Goal: Information Seeking & Learning: Compare options

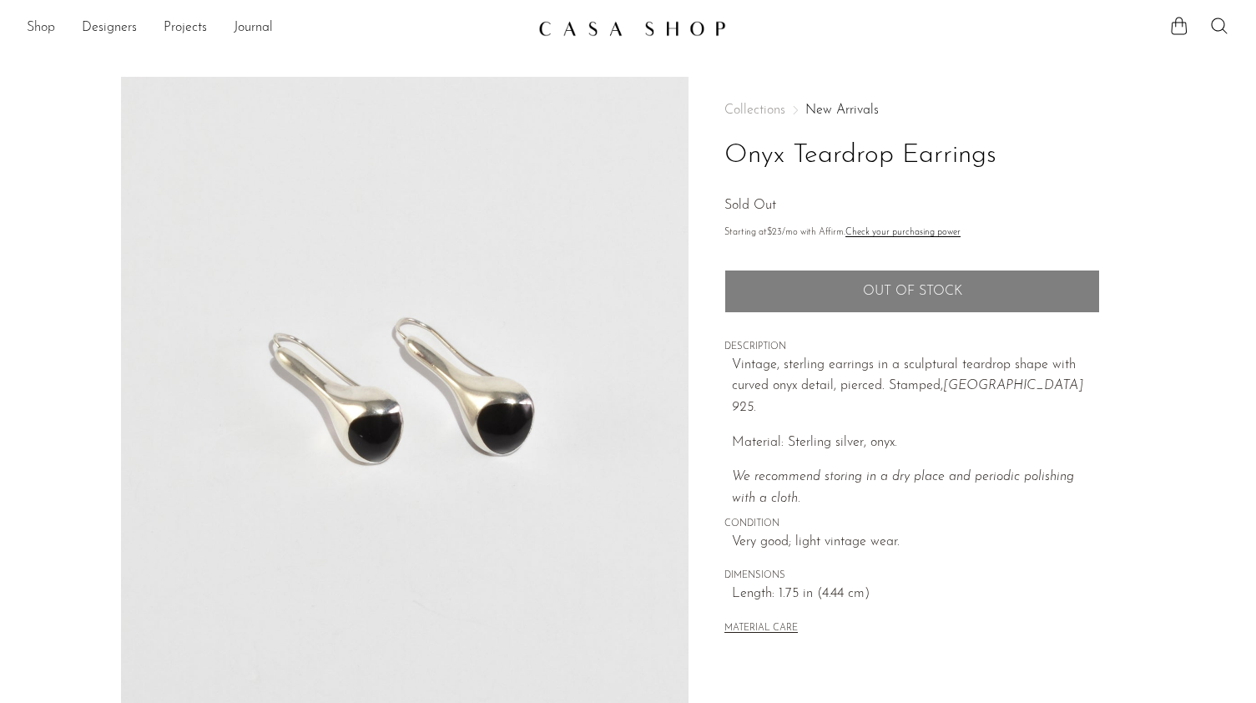
click at [47, 33] on link "Shop" at bounding box center [41, 29] width 28 height 22
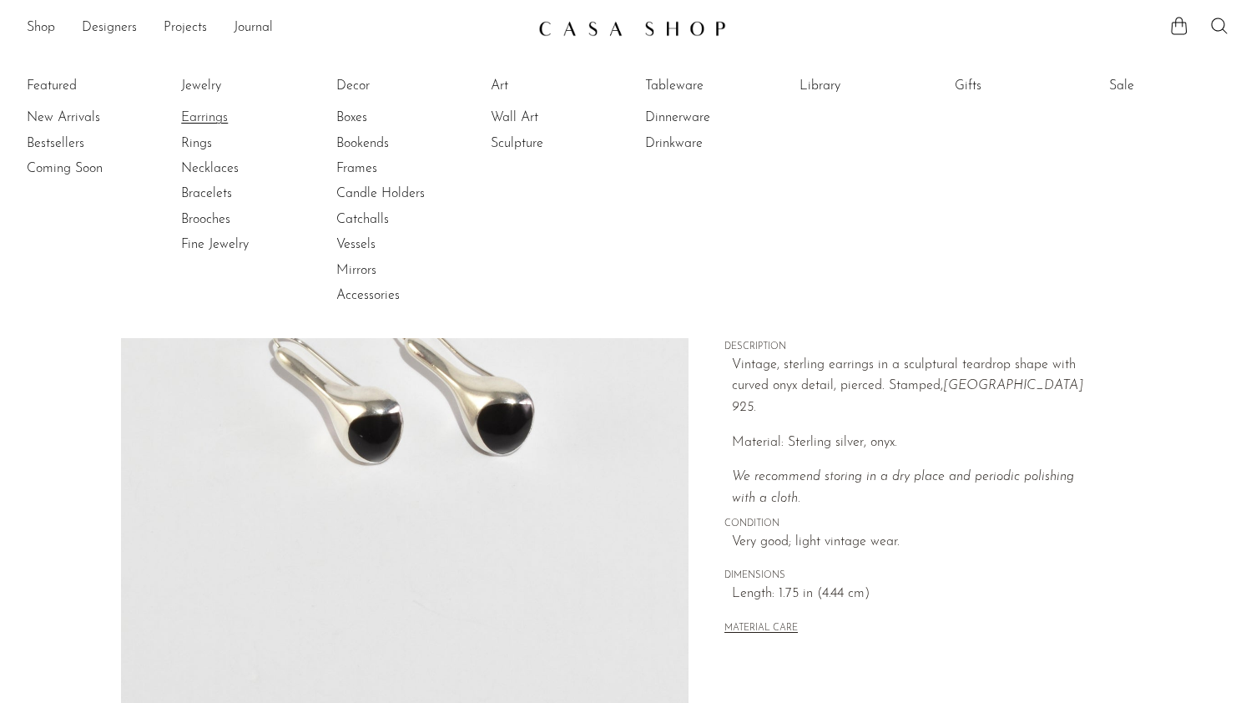
click at [215, 115] on link "Earrings" at bounding box center [243, 118] width 125 height 18
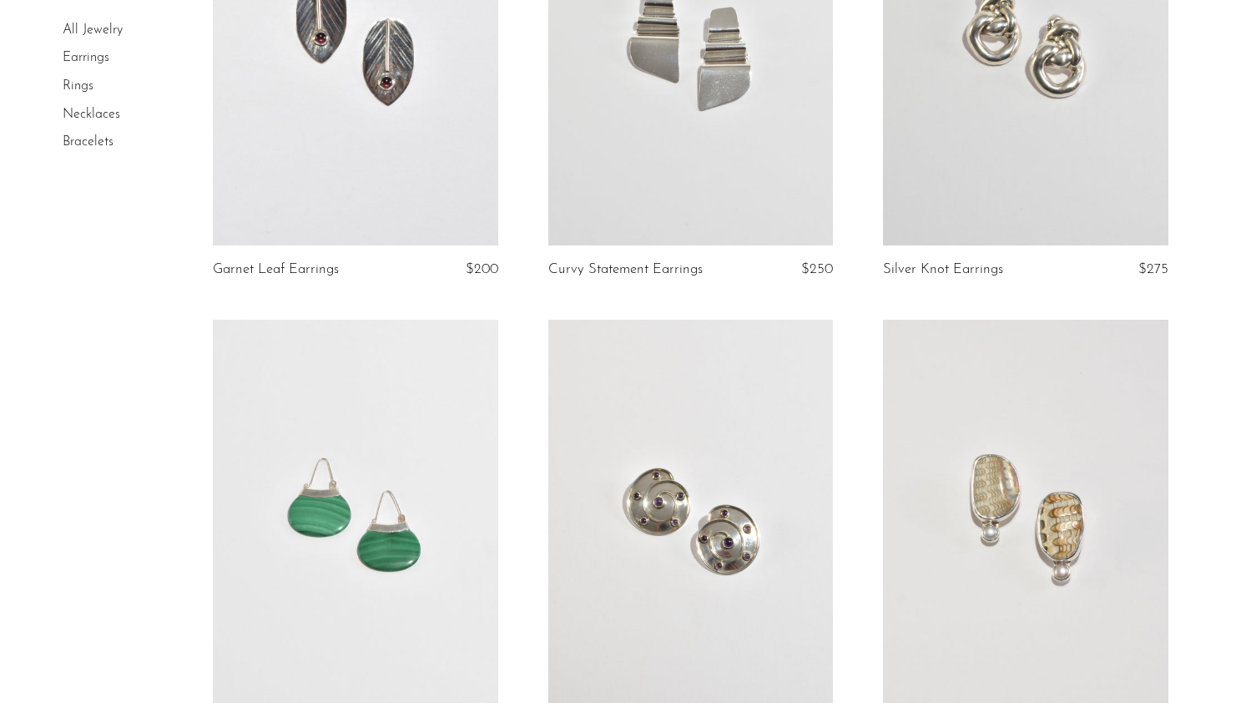
scroll to position [5488, 0]
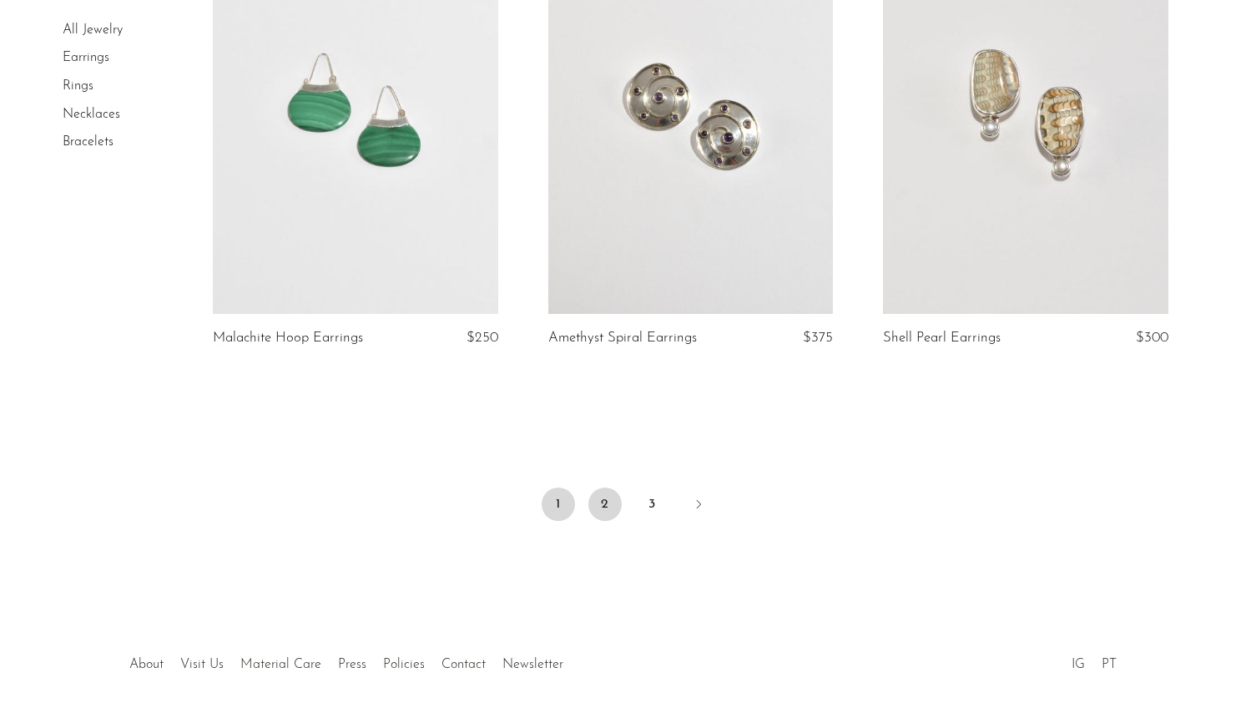
click at [600, 488] on link "2" at bounding box center [605, 504] width 33 height 33
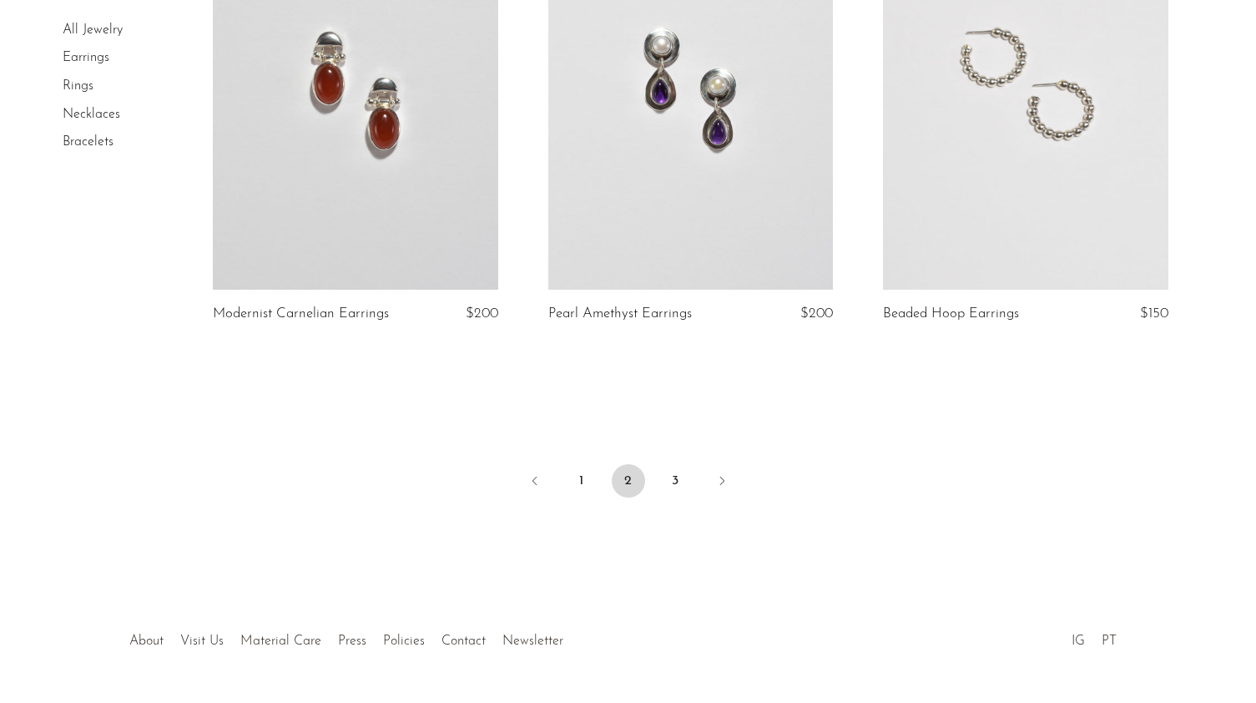
scroll to position [5533, 0]
click at [680, 475] on link "3" at bounding box center [675, 478] width 33 height 33
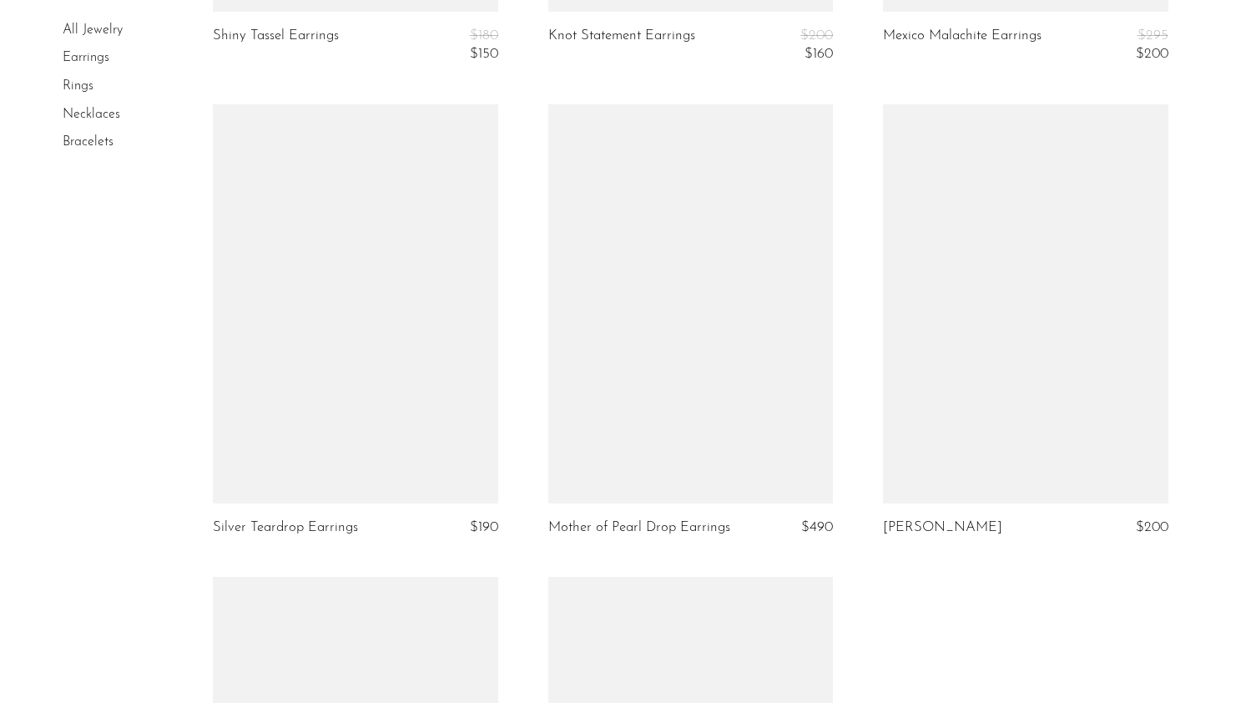
scroll to position [2515, 0]
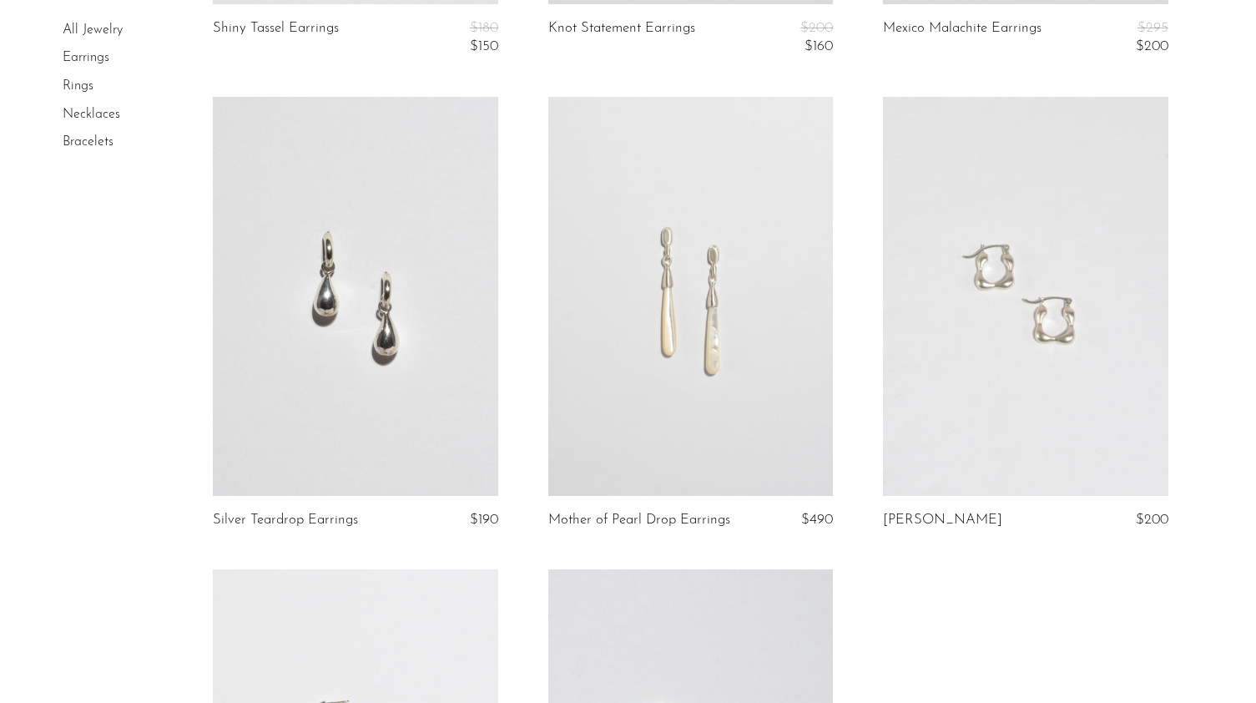
click at [335, 240] on link at bounding box center [355, 296] width 285 height 399
click at [1043, 339] on link at bounding box center [1025, 296] width 285 height 399
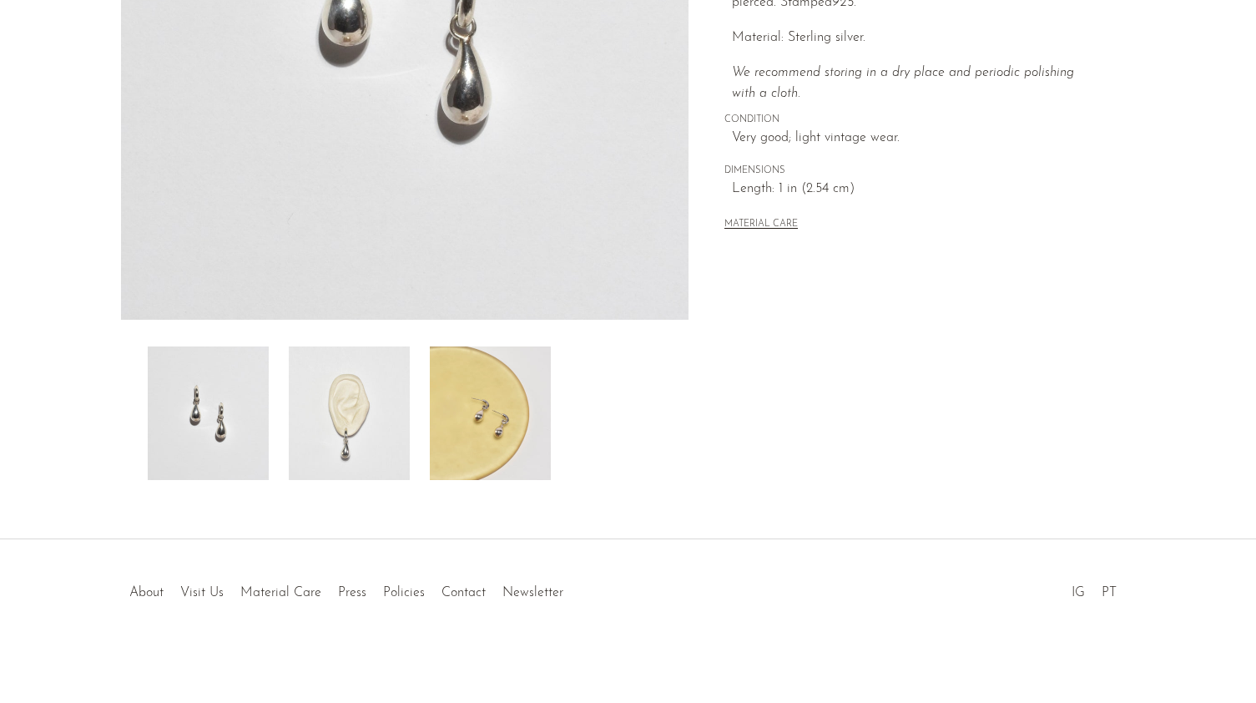
scroll to position [384, 0]
click at [340, 417] on img at bounding box center [349, 413] width 121 height 134
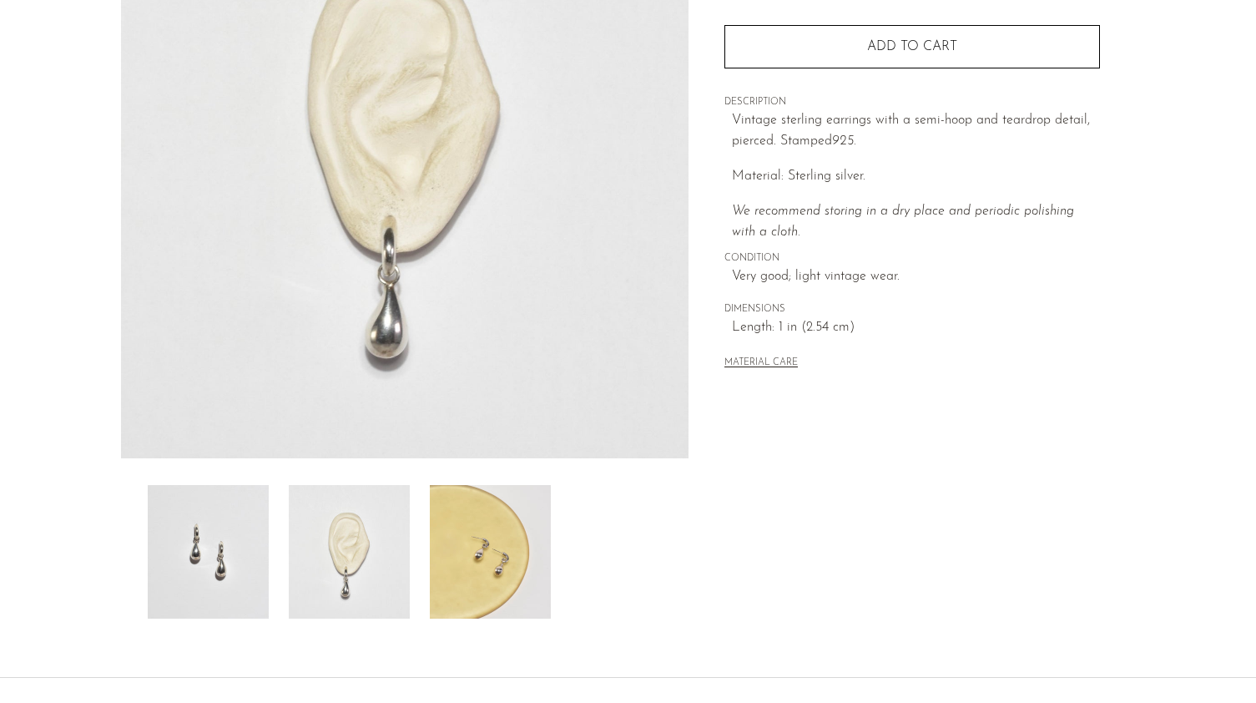
scroll to position [247, 0]
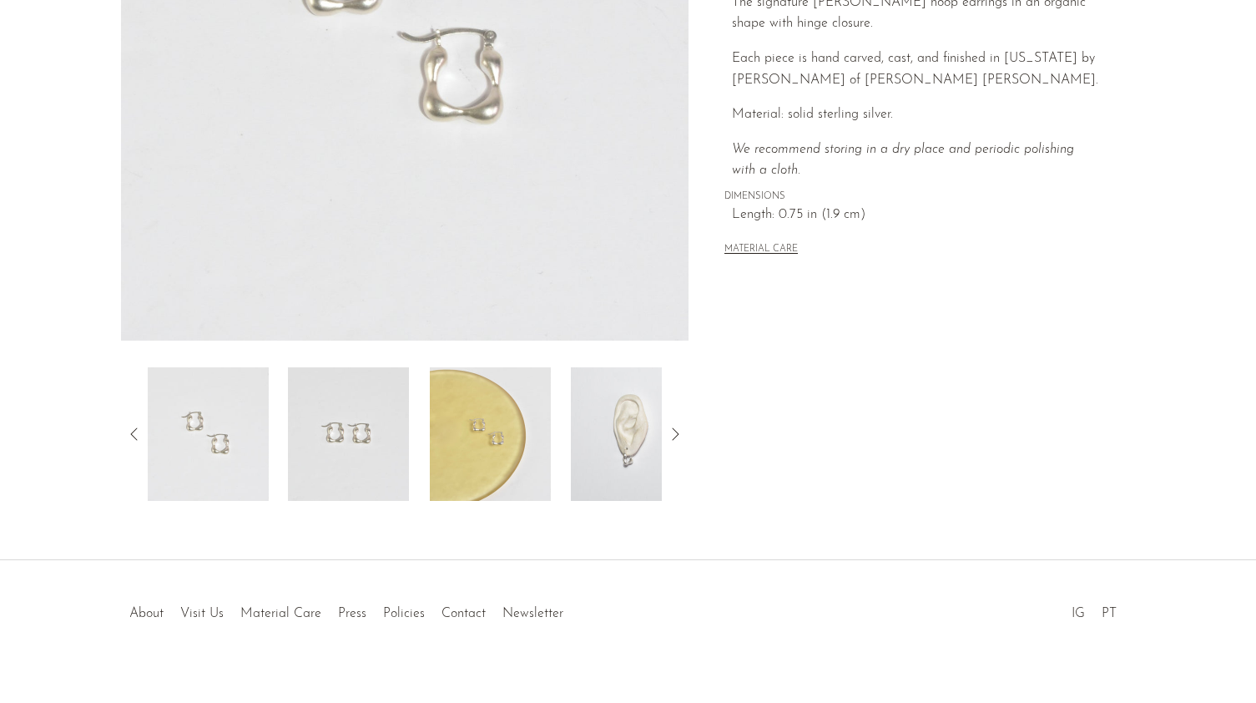
scroll to position [364, 0]
click at [594, 450] on img at bounding box center [631, 433] width 121 height 134
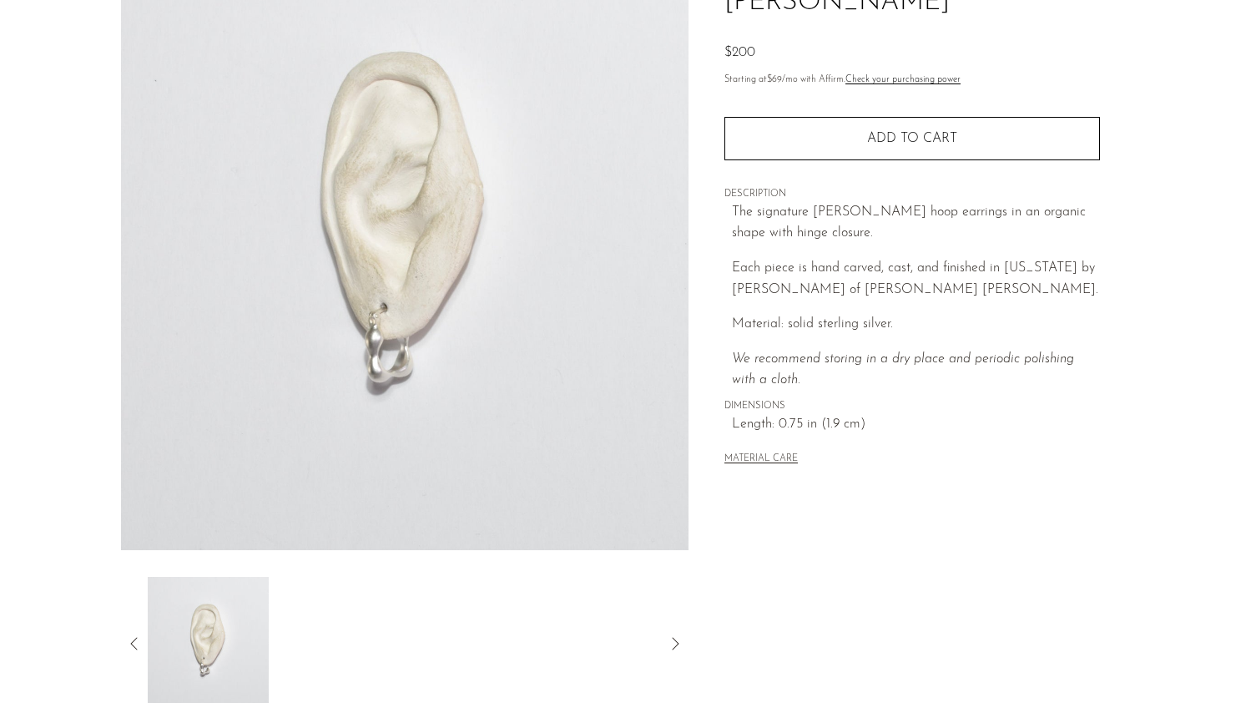
scroll to position [149, 0]
